Goal: Task Accomplishment & Management: Complete application form

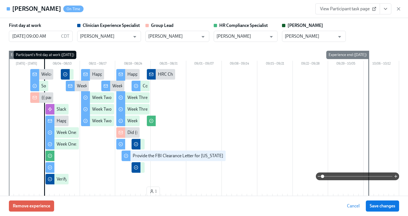
scroll to position [243, 0]
click at [400, 10] on icon "button" at bounding box center [398, 8] width 3 height 3
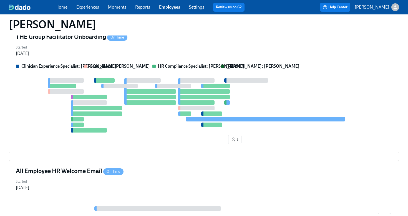
click at [169, 6] on link "Employees" at bounding box center [169, 6] width 21 height 5
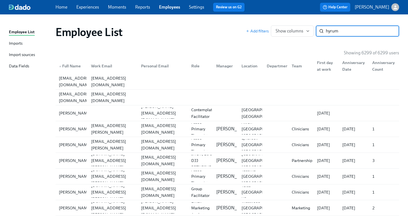
type input "hyrum"
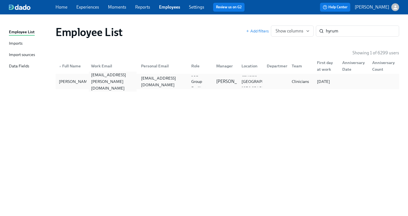
click at [121, 81] on div "hyrum.willard@charliehealth.com" at bounding box center [113, 82] width 48 height 20
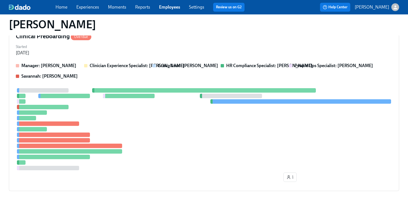
scroll to position [157, 0]
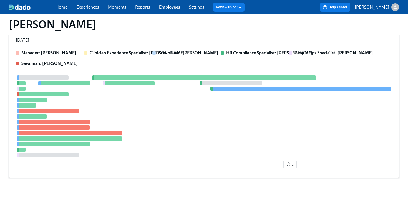
click at [143, 110] on div at bounding box center [204, 117] width 377 height 82
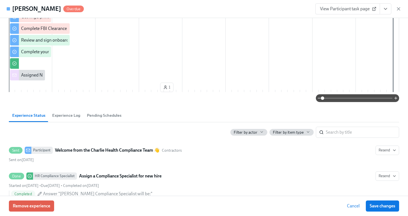
scroll to position [0, 0]
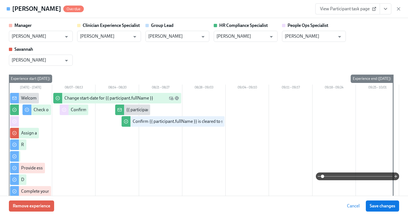
click at [385, 9] on icon "View task page" at bounding box center [385, 8] width 3 height 1
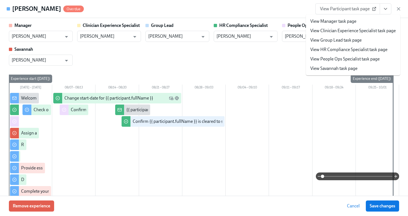
click at [374, 51] on link "View HR Compliance Specialist task page" at bounding box center [348, 50] width 77 height 6
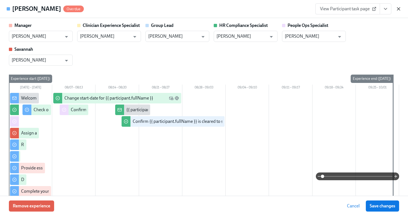
click at [398, 7] on icon "button" at bounding box center [399, 9] width 6 height 6
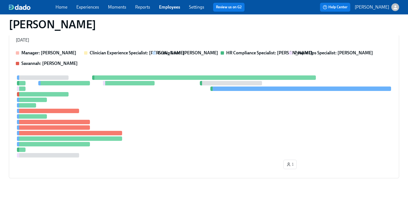
click at [169, 8] on link "Employees" at bounding box center [169, 6] width 21 height 5
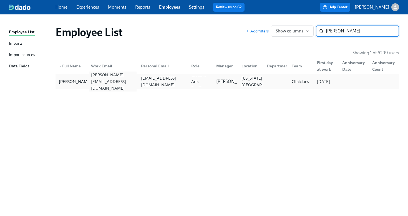
type input "rebecca ler"
click at [101, 84] on div "rebecca.lermsider@charliehealth.com" at bounding box center [113, 82] width 48 height 20
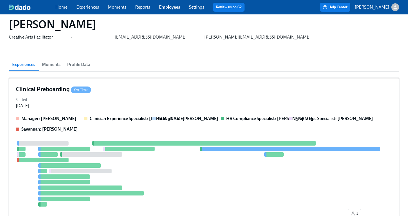
scroll to position [30, 0]
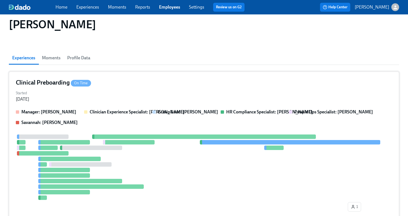
click at [100, 84] on div "Clinical Preboarding On Time" at bounding box center [204, 83] width 377 height 8
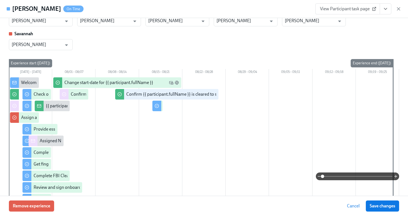
scroll to position [0, 0]
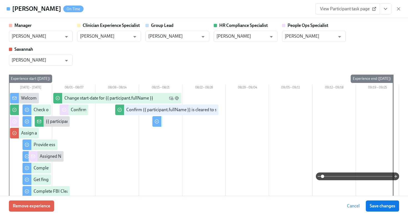
click at [387, 9] on icon "View task page" at bounding box center [386, 9] width 6 height 6
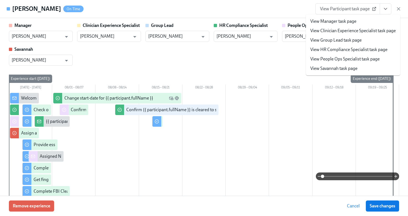
click at [347, 49] on link "View HR Compliance Specialist task page" at bounding box center [348, 50] width 77 height 6
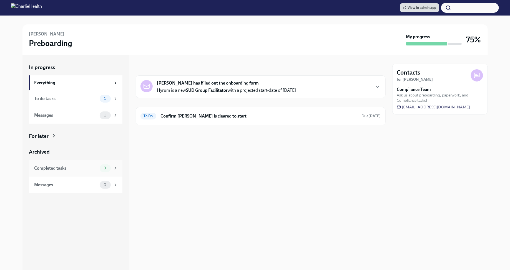
click at [116, 167] on icon at bounding box center [115, 168] width 5 height 5
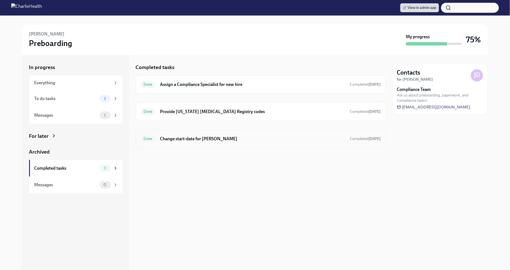
click at [191, 137] on h6 "Change start-date for Hyrum Willard" at bounding box center [252, 139] width 185 height 6
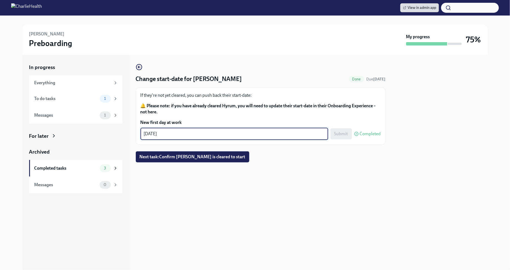
click at [155, 131] on textarea "[DATE]" at bounding box center [234, 134] width 181 height 7
type textarea "[DATE]"
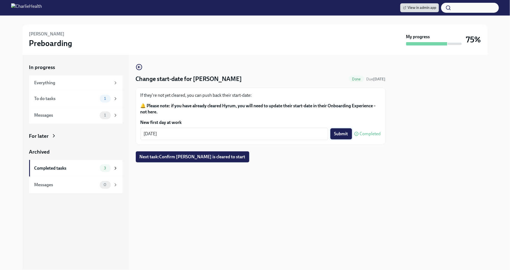
click at [344, 135] on span "Submit" at bounding box center [341, 134] width 14 height 6
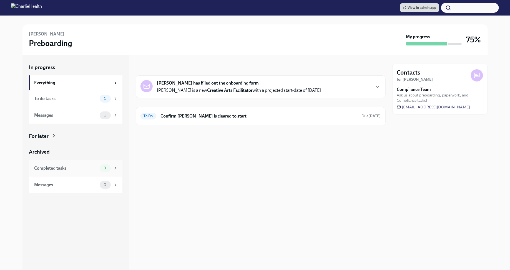
click at [91, 172] on div "Completed tasks 3" at bounding box center [76, 169] width 84 height 8
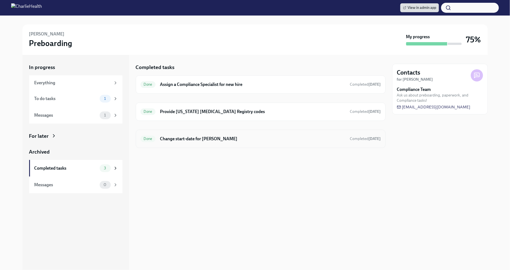
click at [195, 141] on h6 "Change start-date for [PERSON_NAME]" at bounding box center [252, 139] width 185 height 6
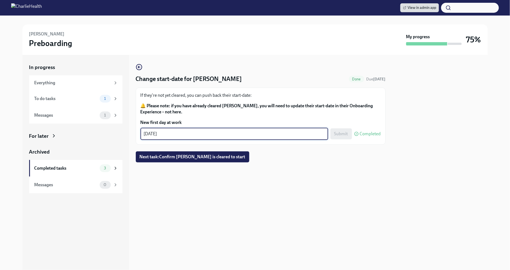
click at [152, 134] on textarea "[DATE]" at bounding box center [234, 134] width 181 height 7
type textarea "[DATE]"
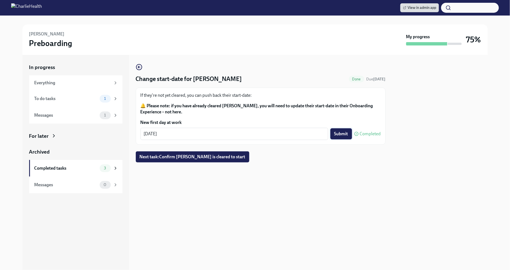
click at [343, 136] on span "Submit" at bounding box center [341, 134] width 14 height 6
